Goal: Task Accomplishment & Management: Use online tool/utility

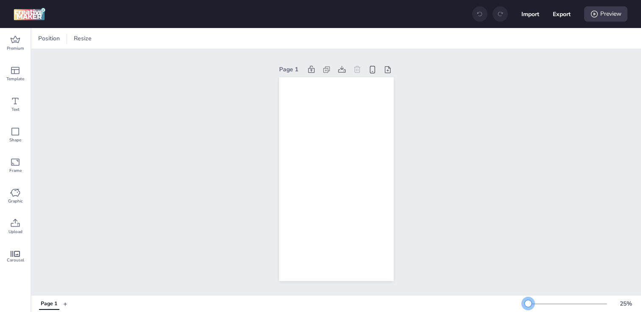
drag, startPoint x: 541, startPoint y: 303, endPoint x: 528, endPoint y: 303, distance: 12.7
click at [528, 303] on div at bounding box center [528, 303] width 7 height 7
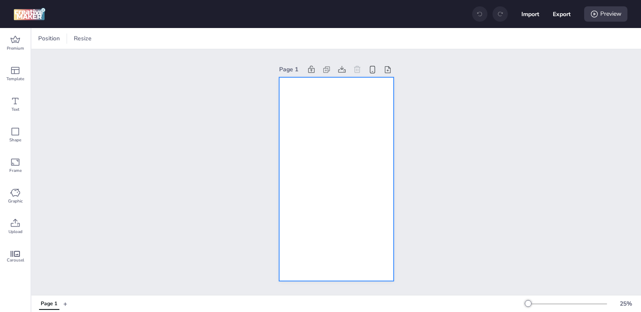
click at [326, 157] on div at bounding box center [336, 179] width 115 height 204
click at [41, 39] on div at bounding box center [42, 39] width 10 height 10
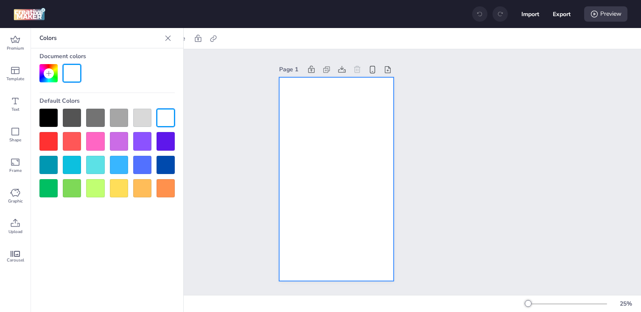
click at [50, 115] on div at bounding box center [48, 118] width 18 height 18
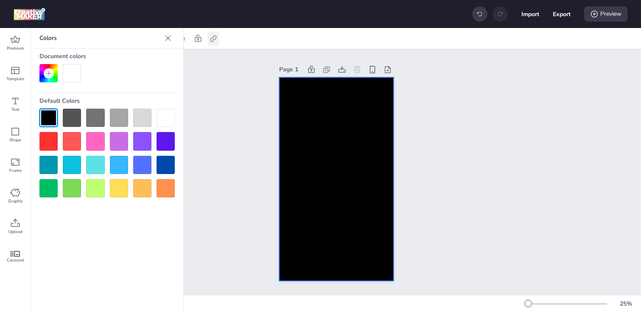
click at [211, 37] on icon at bounding box center [213, 38] width 8 height 8
click at [176, 60] on span "Activate hyperlink" at bounding box center [158, 60] width 47 height 9
click at [129, 61] on input "Activate hyperlink" at bounding box center [127, 64] width 6 height 6
checkbox input "true"
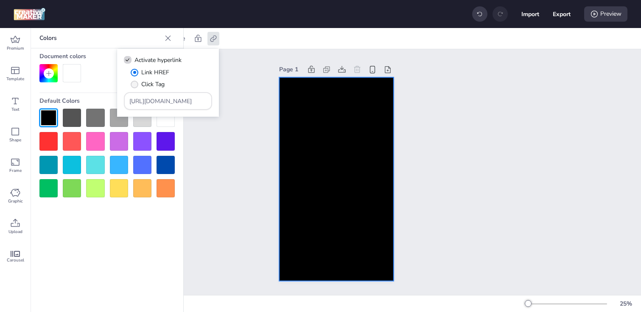
click at [146, 85] on span "Click Tag" at bounding box center [152, 84] width 23 height 9
click at [136, 85] on input "Click Tag" at bounding box center [133, 88] width 6 height 6
radio input "true"
drag, startPoint x: 188, startPoint y: 99, endPoint x: 104, endPoint y: 99, distance: 84.0
click at [104, 99] on body "Import Export Preview Premium Template Text Shape Frame Graphic Upload Carousel…" at bounding box center [320, 156] width 641 height 312
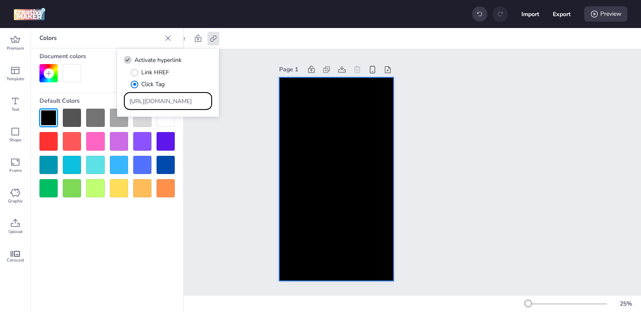
paste input "[DOMAIN_NAME]/ddm/trackclk/N1153284.3464950WORTISE/B34224496.430596577;dc_trk_a…"
type input "https://[DOMAIN_NAME]/ddm/trackclk/N1153284.3464950WORTISE/B34224496.430596577;…"
click at [237, 169] on div "Page 1" at bounding box center [336, 172] width 610 height 246
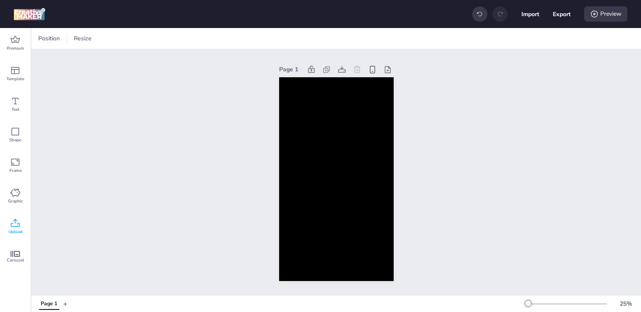
click at [12, 223] on icon at bounding box center [15, 223] width 9 height 8
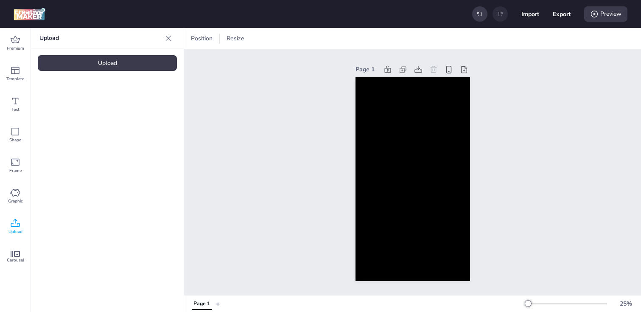
click at [110, 68] on div "Upload" at bounding box center [107, 63] width 139 height 16
click at [73, 114] on img at bounding box center [72, 118] width 52 height 9
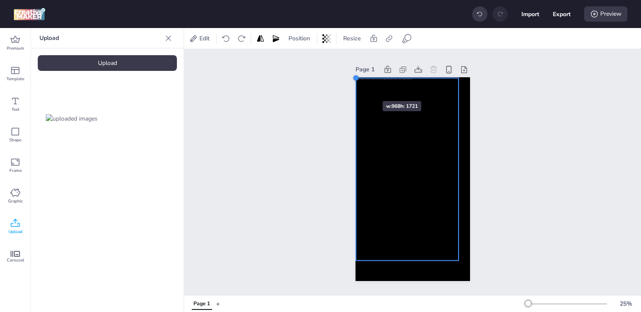
drag, startPoint x: 368, startPoint y: 98, endPoint x: 357, endPoint y: 86, distance: 16.2
click at [357, 86] on div at bounding box center [413, 179] width 115 height 204
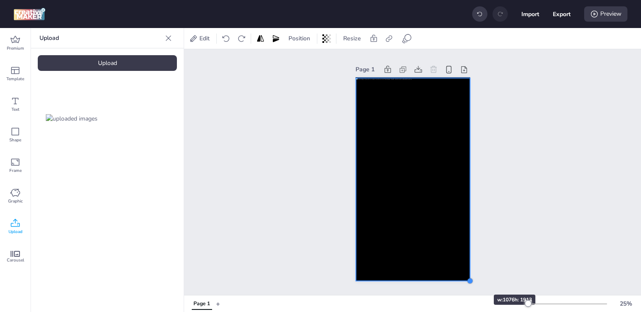
drag, startPoint x: 458, startPoint y: 259, endPoint x: 469, endPoint y: 279, distance: 23.2
click at [469, 279] on div at bounding box center [470, 280] width 7 height 7
click at [469, 78] on div at bounding box center [470, 77] width 7 height 7
click at [389, 37] on icon at bounding box center [389, 38] width 6 height 6
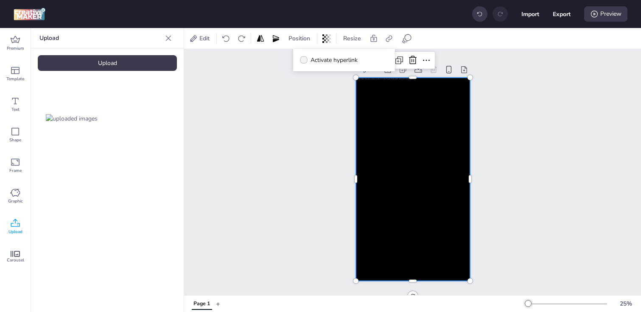
click at [348, 62] on span "Activate hyperlink" at bounding box center [334, 60] width 47 height 9
click at [305, 62] on input "Activate hyperlink" at bounding box center [303, 64] width 6 height 6
checkbox input "true"
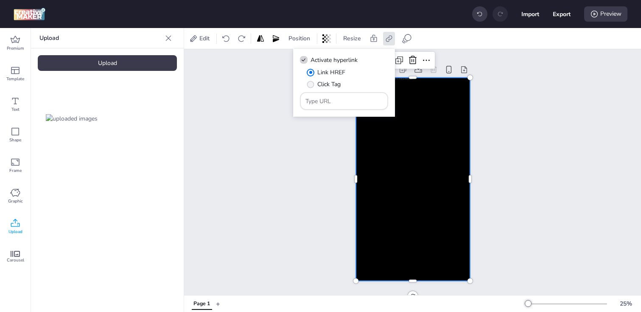
click at [322, 81] on span "Click Tag" at bounding box center [328, 84] width 23 height 9
click at [312, 85] on input "Click Tag" at bounding box center [309, 88] width 6 height 6
radio input "true"
click at [335, 105] on input "Type URL" at bounding box center [345, 101] width 78 height 9
paste input "https://[DOMAIN_NAME]/ddm/trackclk/N1153284.3464950WORTISE/B34224496.430596577;…"
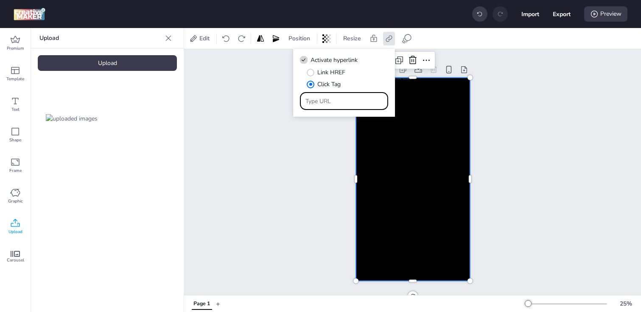
type input "https://[DOMAIN_NAME]/ddm/trackclk/N1153284.3464950WORTISE/B34224496.430596577;…"
click at [321, 195] on div "Page 1" at bounding box center [412, 172] width 457 height 246
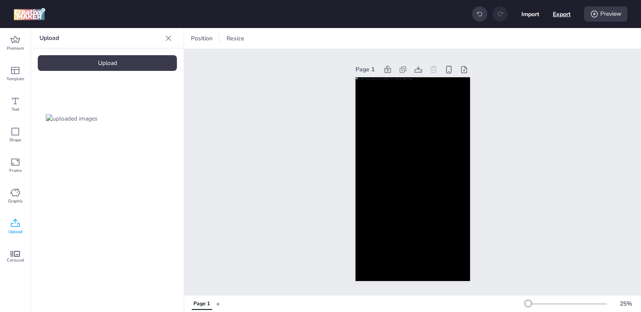
click at [559, 13] on button "Export" at bounding box center [562, 14] width 18 height 18
select select "html"
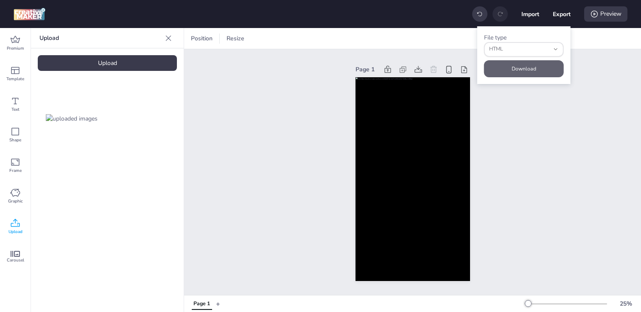
click at [514, 69] on button "Download" at bounding box center [524, 68] width 80 height 17
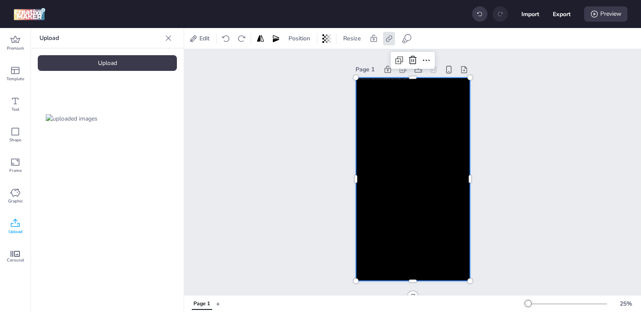
click at [388, 164] on div at bounding box center [413, 178] width 115 height 203
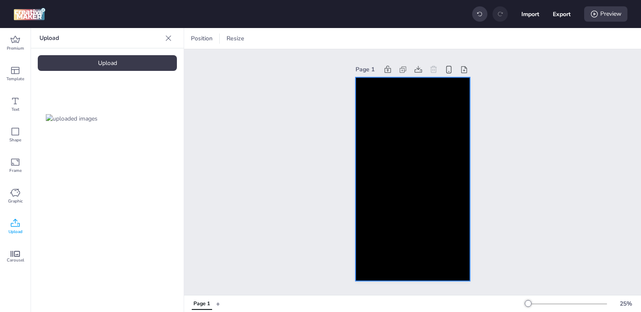
click at [452, 160] on div at bounding box center [413, 179] width 115 height 204
click at [368, 42] on icon at bounding box center [366, 38] width 8 height 8
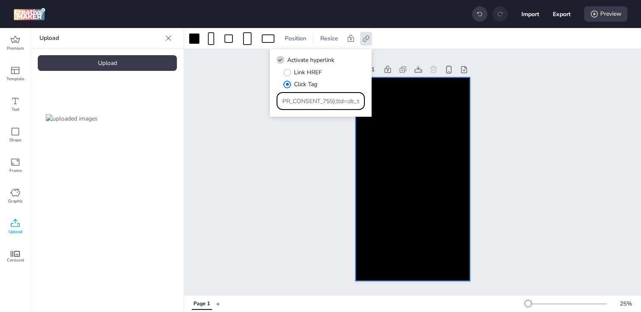
scroll to position [0, 746]
drag, startPoint x: 283, startPoint y: 100, endPoint x: 403, endPoint y: 104, distance: 120.6
click at [403, 104] on body "Import Export Preview Premium Template Text Shape Frame Graphic Upload Carousel…" at bounding box center [320, 156] width 641 height 312
paste input "https://[DOMAIN_NAME]/ddm/trackclk/N1153284.3464950WORTISE/B34224496.430853381;…"
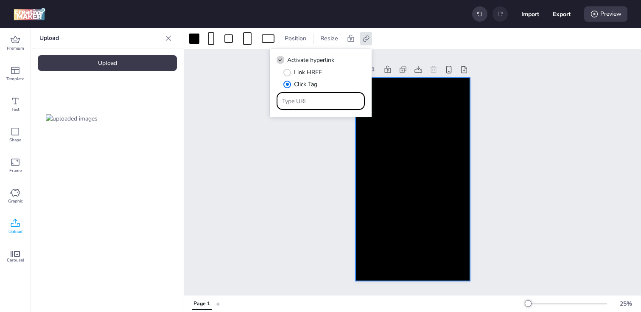
type input "https://[DOMAIN_NAME]/ddm/trackclk/N1153284.3464950WORTISE/B34224496.430853381;…"
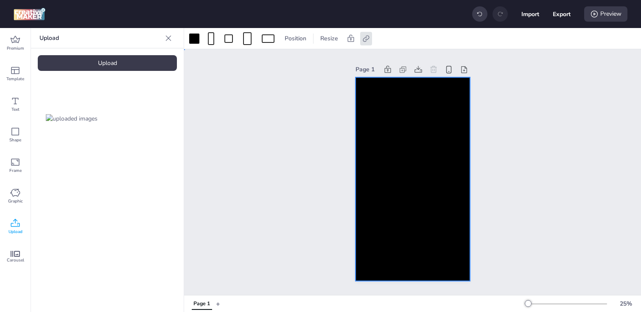
click at [295, 169] on div "Page 1" at bounding box center [412, 172] width 457 height 246
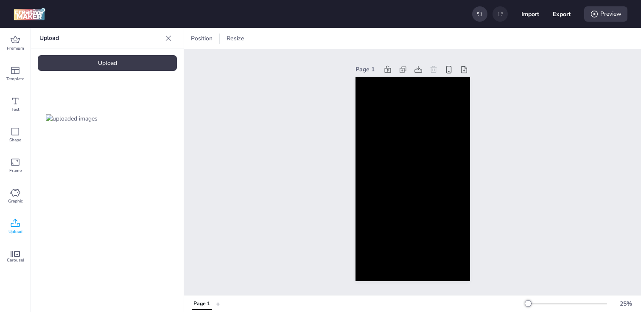
click at [129, 63] on div "Upload" at bounding box center [107, 63] width 139 height 16
click at [141, 114] on img at bounding box center [143, 118] width 52 height 9
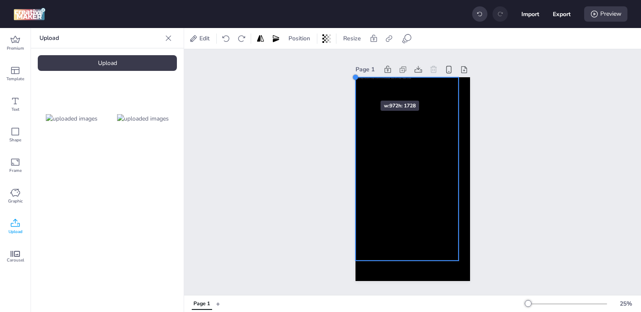
drag, startPoint x: 367, startPoint y: 97, endPoint x: 355, endPoint y: 85, distance: 16.2
click at [356, 85] on div at bounding box center [413, 179] width 115 height 204
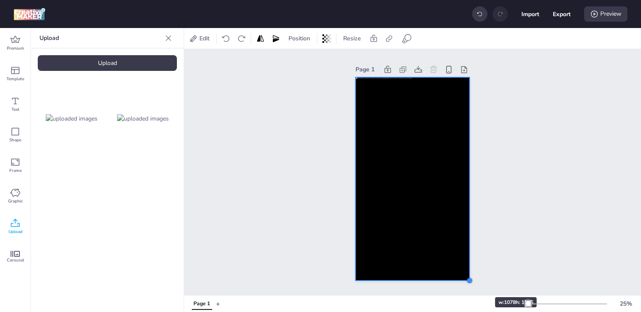
drag, startPoint x: 460, startPoint y: 262, endPoint x: 470, endPoint y: 282, distance: 22.2
click at [470, 282] on div at bounding box center [469, 280] width 7 height 7
click at [381, 239] on div at bounding box center [413, 178] width 114 height 203
click at [385, 41] on icon at bounding box center [389, 38] width 8 height 8
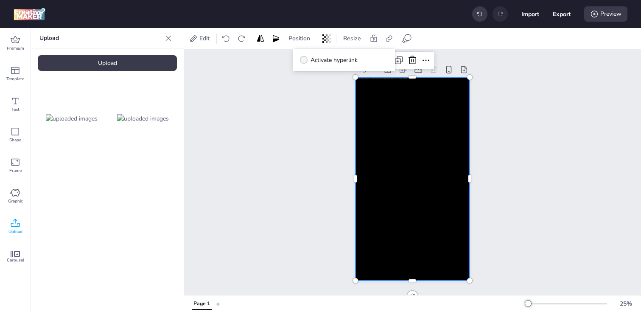
click at [355, 59] on span "Activate hyperlink" at bounding box center [334, 60] width 47 height 9
click at [305, 61] on input "Activate hyperlink" at bounding box center [303, 64] width 6 height 6
checkbox input "true"
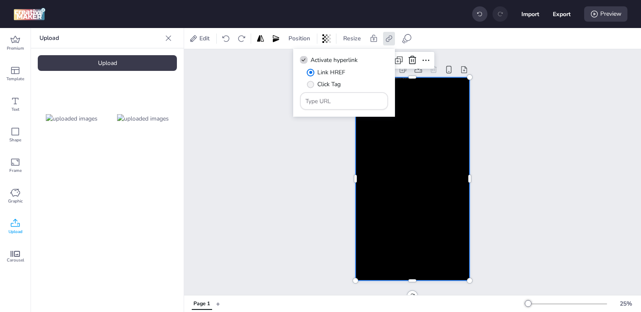
click at [318, 83] on span "Click Tag" at bounding box center [328, 84] width 23 height 9
click at [312, 85] on input "Click Tag" at bounding box center [309, 88] width 6 height 6
radio input "true"
click at [334, 101] on input "Type URL" at bounding box center [345, 101] width 78 height 9
paste input "https://[DOMAIN_NAME]/ddm/trackclk/N1153284.3464950WORTISE/B34224496.430853381;…"
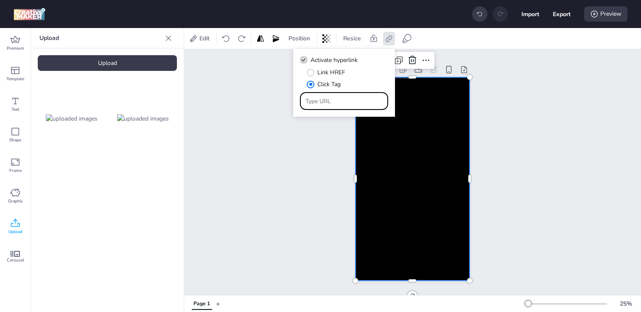
type input "https://[DOMAIN_NAME]/ddm/trackclk/N1153284.3464950WORTISE/B34224496.430853381;…"
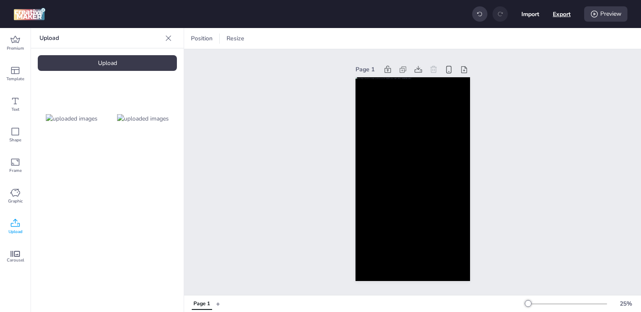
click at [560, 17] on button "Export" at bounding box center [562, 14] width 18 height 18
select select "html"
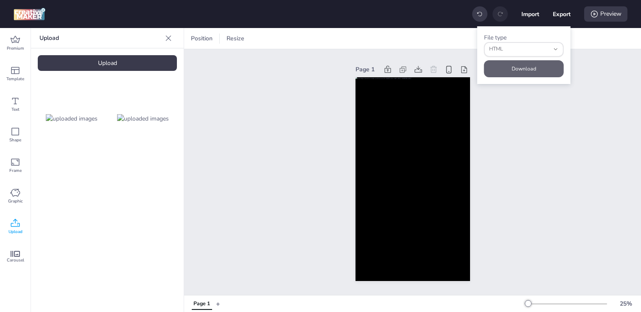
click at [536, 70] on button "Download" at bounding box center [524, 68] width 80 height 17
